Goal: Find specific page/section: Find specific page/section

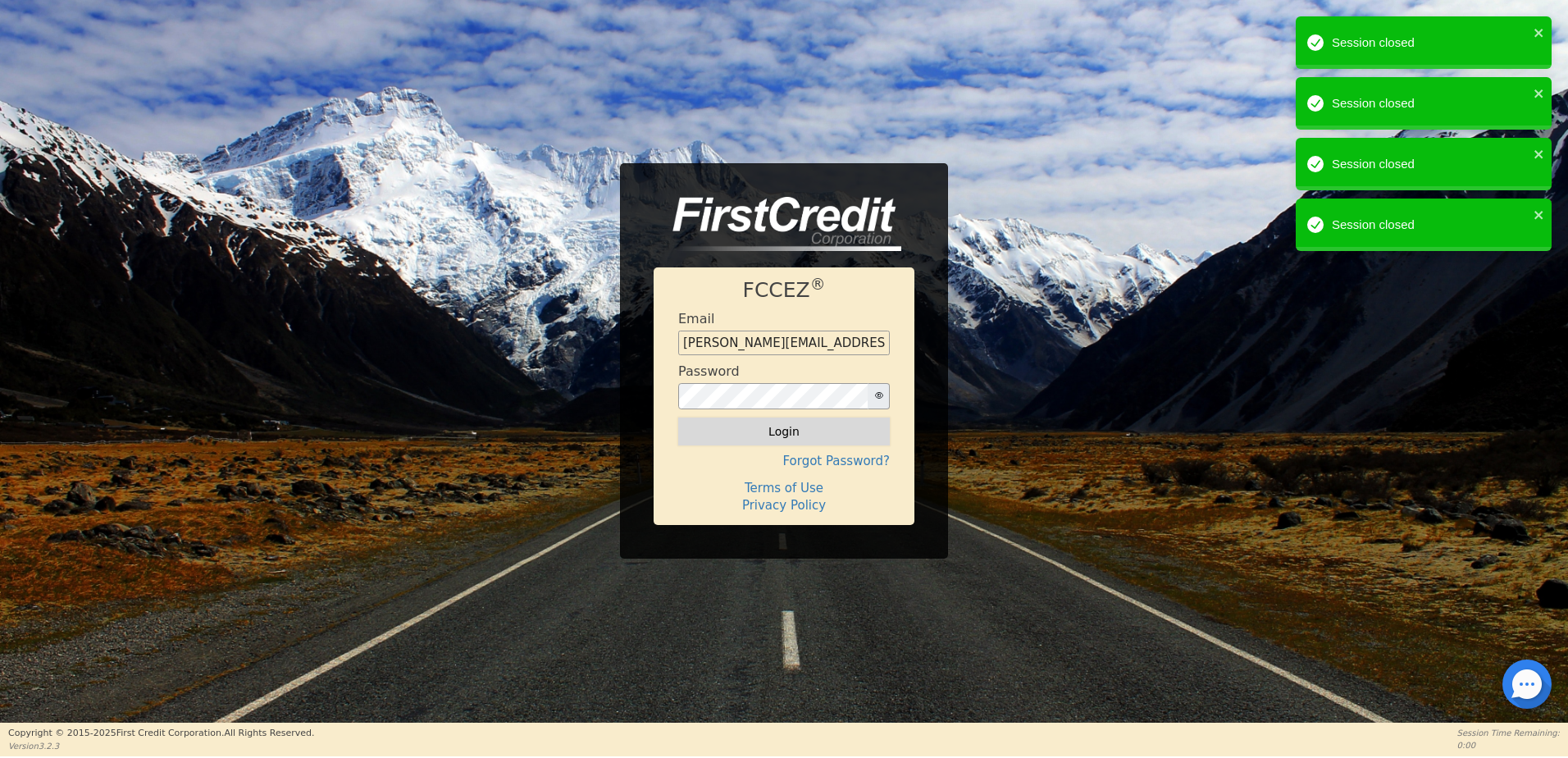
click at [806, 427] on button "Login" at bounding box center [784, 431] width 212 height 28
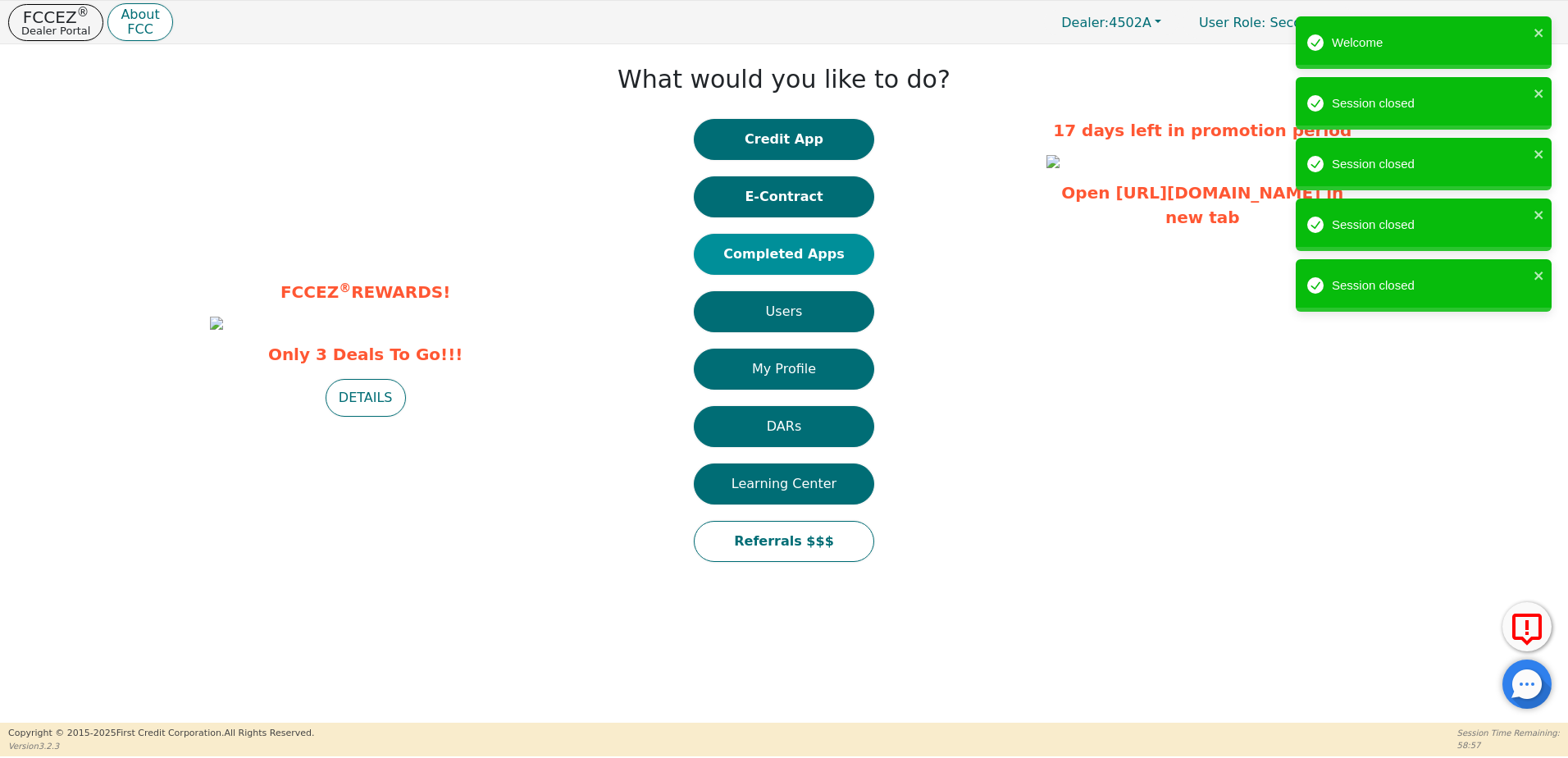
click at [798, 240] on button "Completed Apps" at bounding box center [784, 254] width 181 height 41
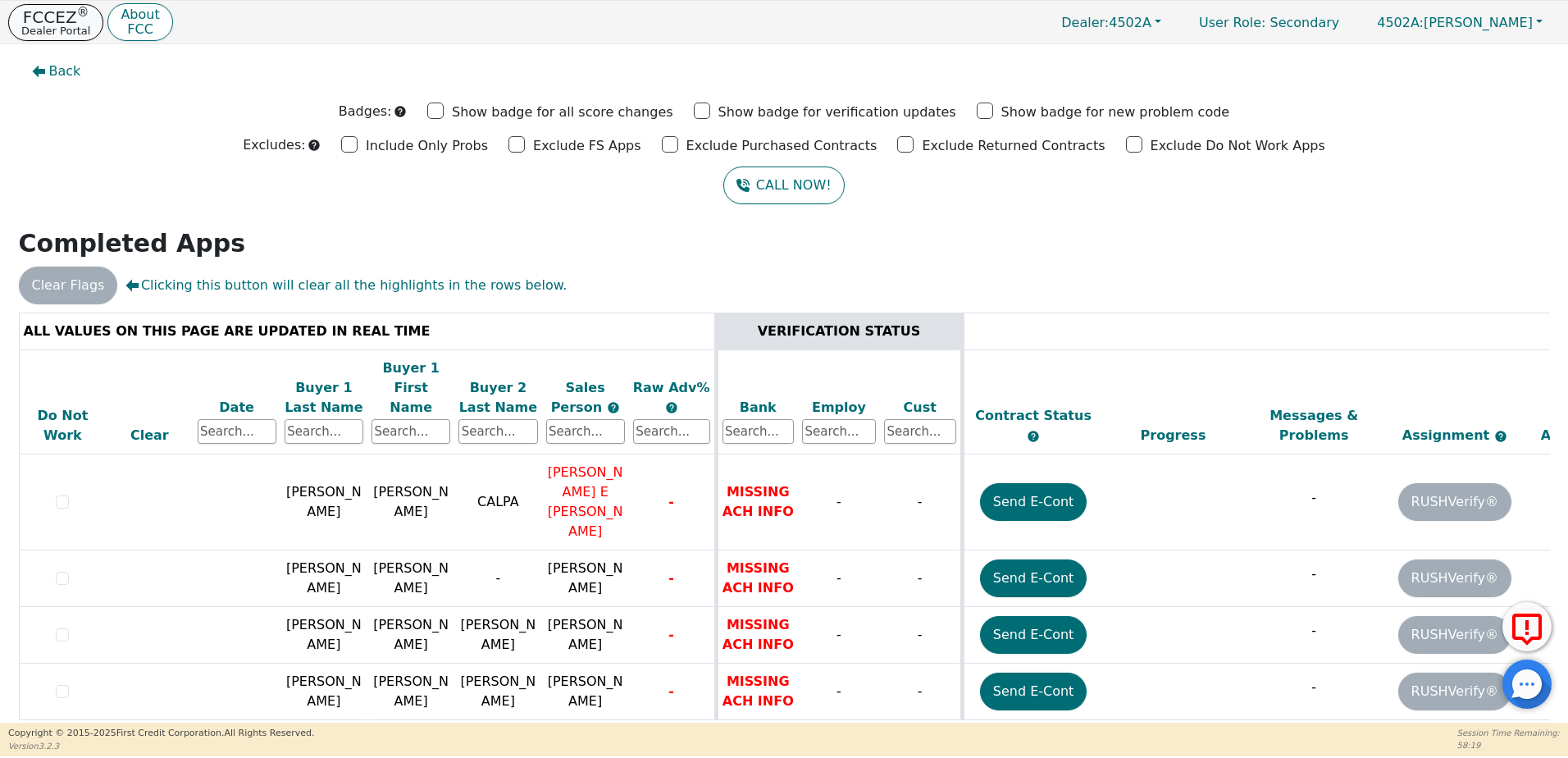
drag, startPoint x: 38, startPoint y: 25, endPoint x: 68, endPoint y: 33, distance: 31.0
click at [38, 26] on p "Dealer Portal" at bounding box center [55, 31] width 69 height 11
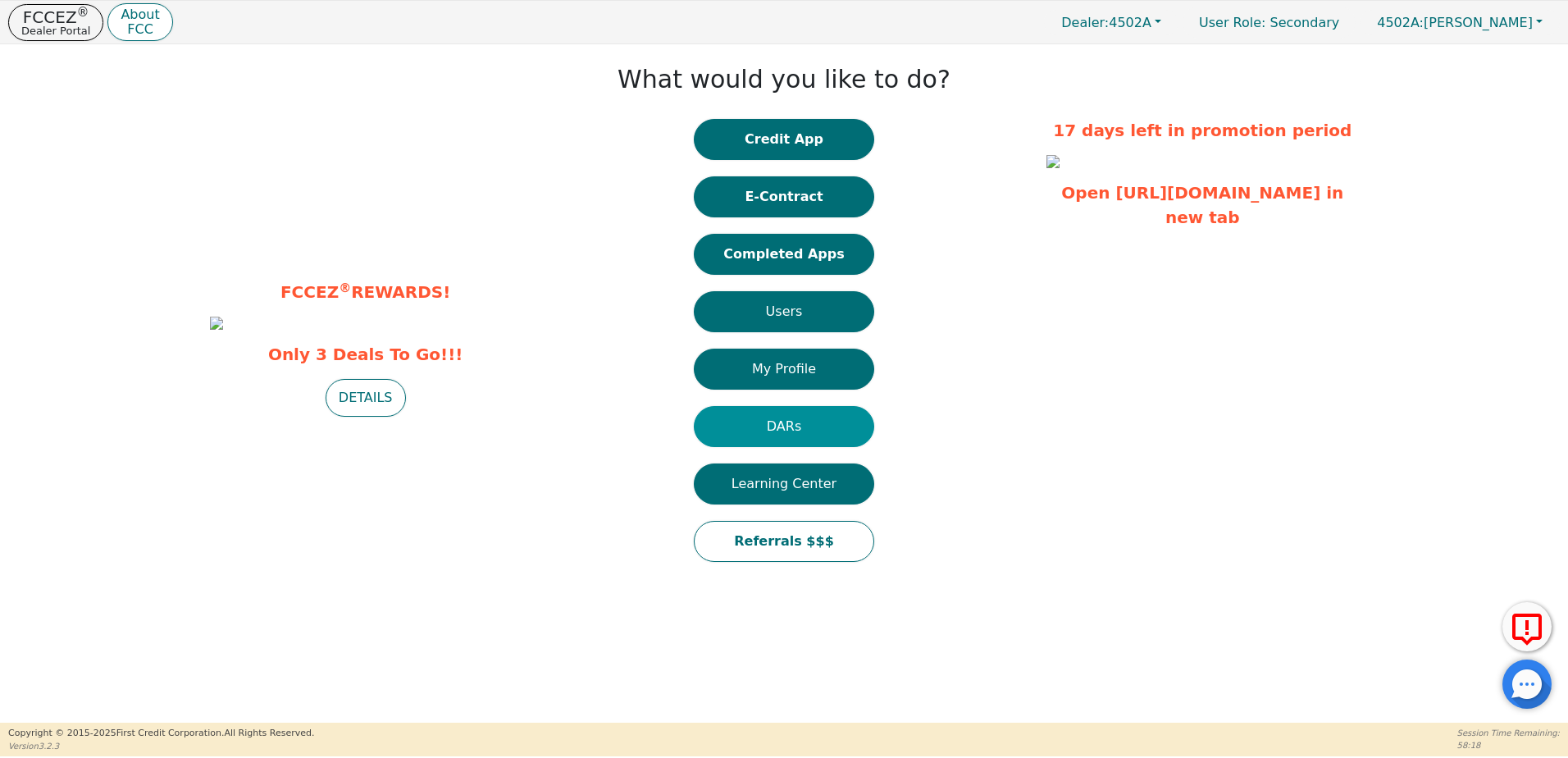
click at [812, 428] on button "DARs" at bounding box center [784, 426] width 181 height 41
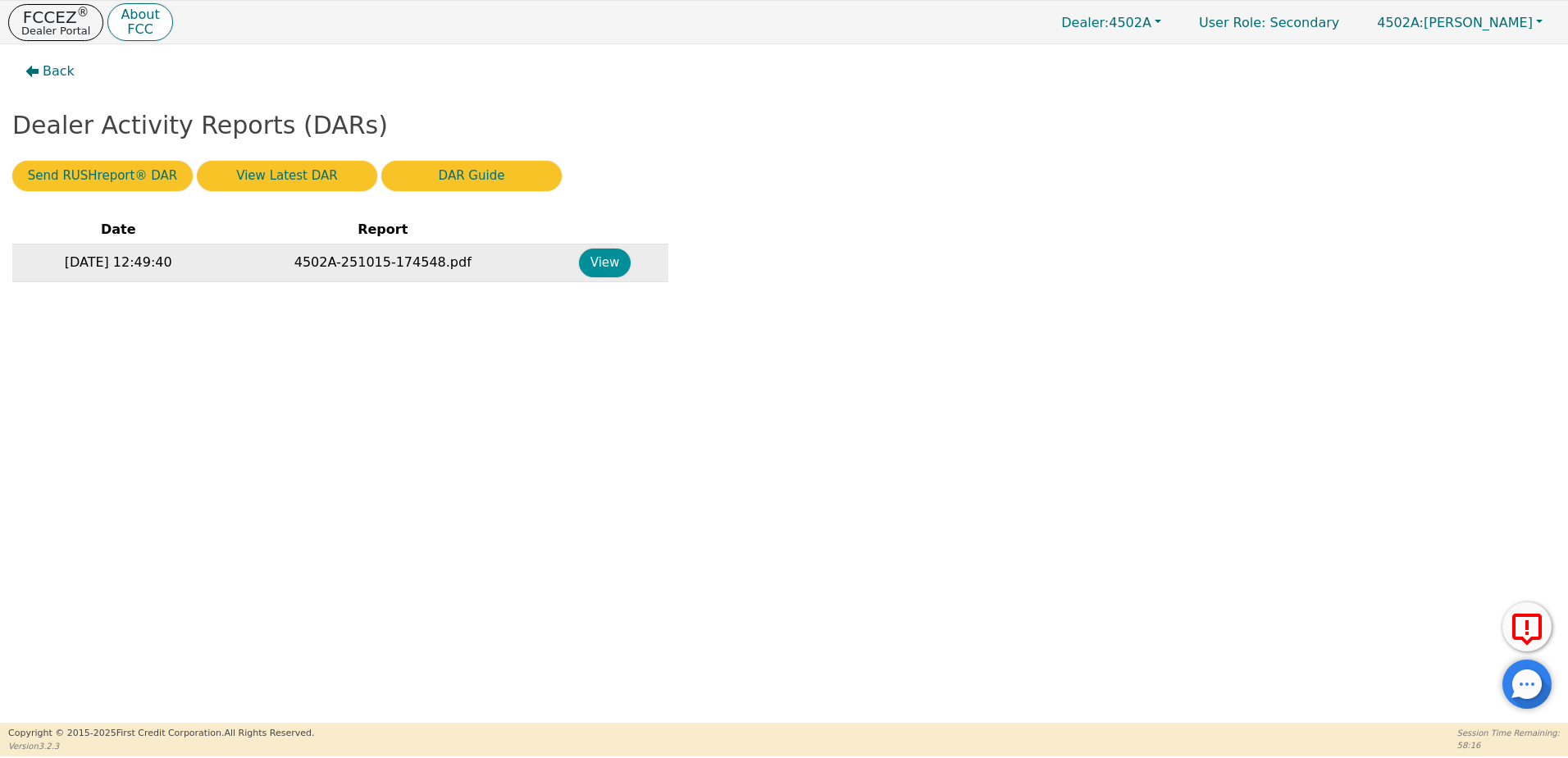
click at [615, 263] on button "View" at bounding box center [605, 262] width 52 height 29
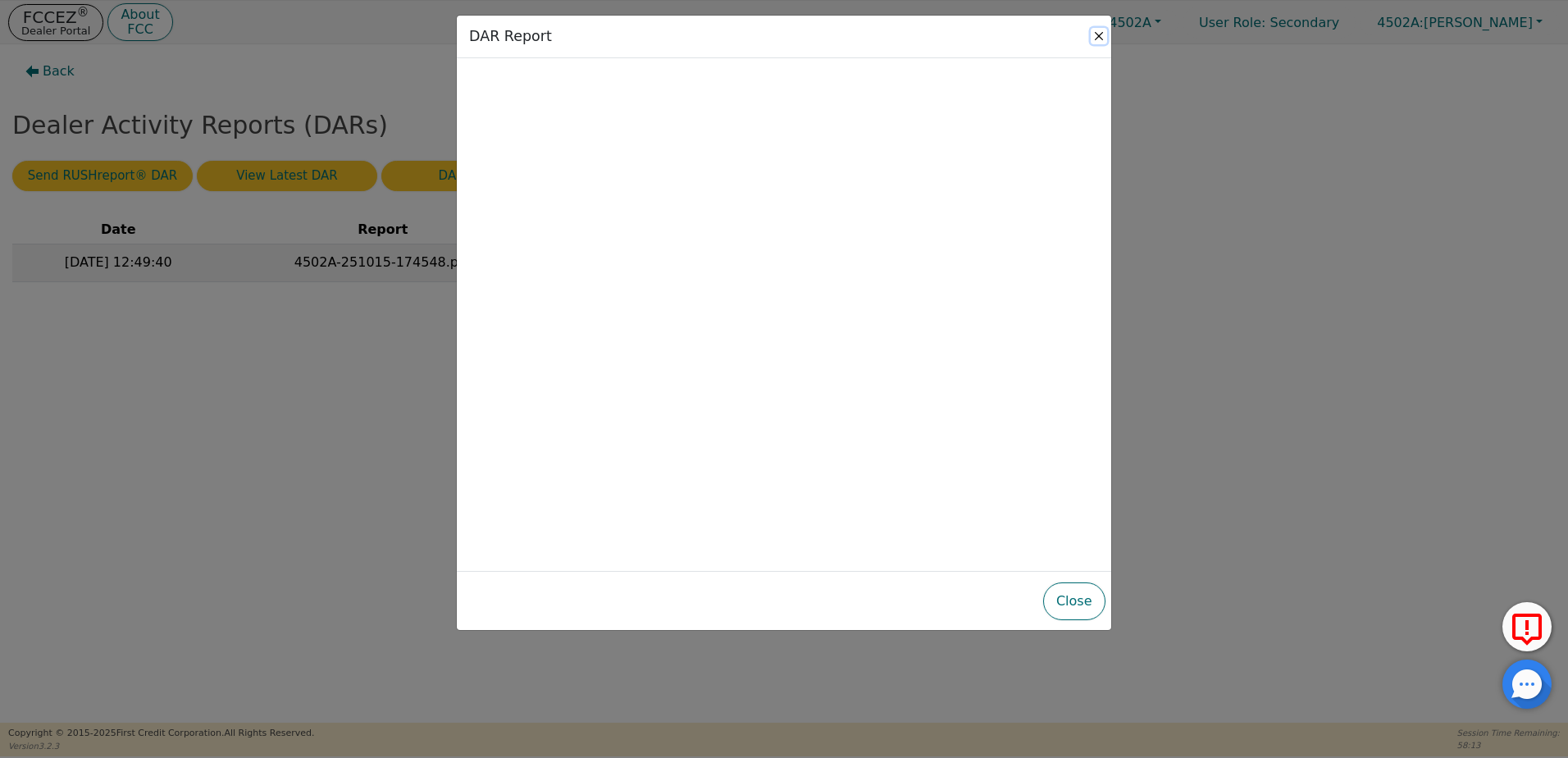
click at [1096, 41] on button "Close" at bounding box center [1099, 36] width 17 height 17
